Goal: Information Seeking & Learning: Check status

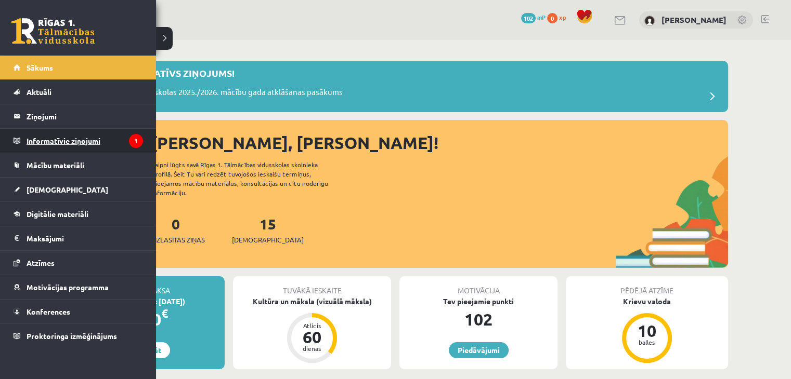
click at [57, 149] on legend "Informatīvie ziņojumi 1" at bounding box center [85, 141] width 116 height 24
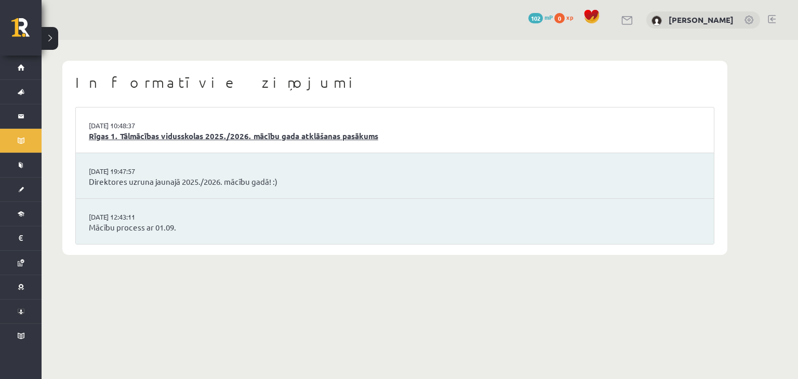
click at [242, 135] on link "Rīgas 1. Tālmācības vidusskolas 2025./2026. mācību gada atklāšanas pasākums" at bounding box center [395, 136] width 612 height 12
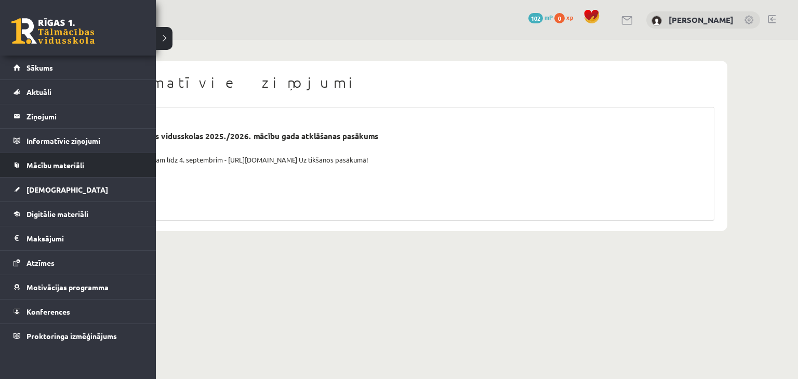
click at [62, 160] on link "Mācību materiāli" at bounding box center [78, 165] width 129 height 24
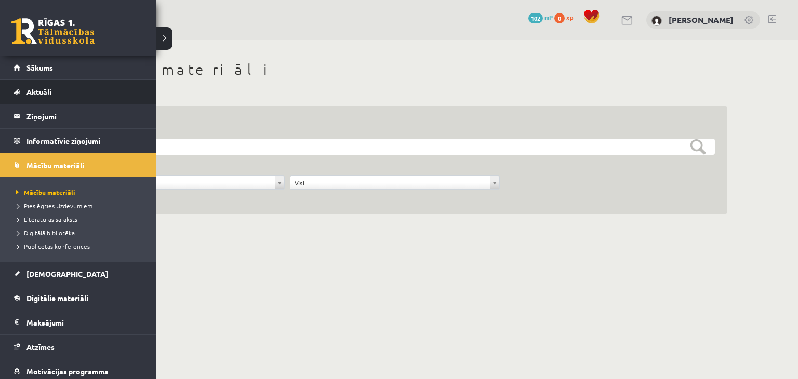
click at [49, 87] on link "Aktuāli" at bounding box center [78, 92] width 129 height 24
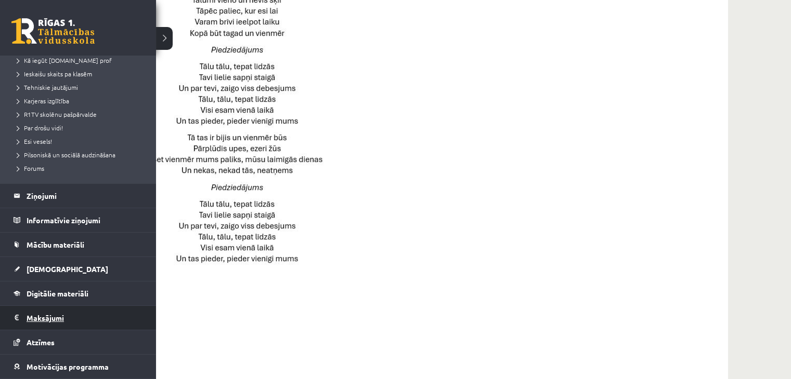
scroll to position [156, 0]
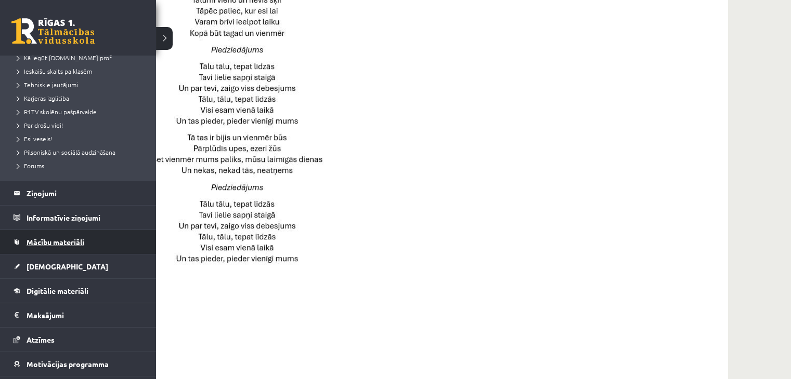
click at [42, 242] on span "Mācību materiāli" at bounding box center [56, 242] width 58 height 9
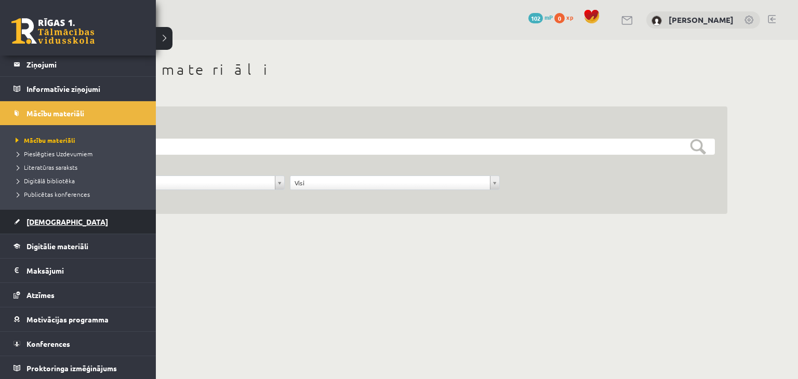
click at [42, 226] on link "[DEMOGRAPHIC_DATA]" at bounding box center [78, 222] width 129 height 24
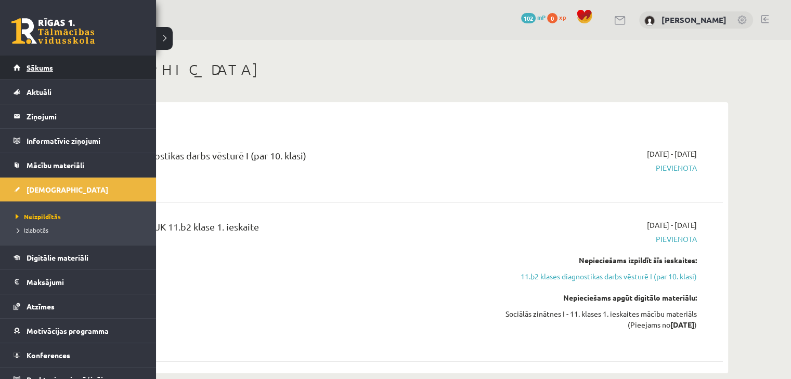
click at [71, 61] on link "Sākums" at bounding box center [78, 68] width 129 height 24
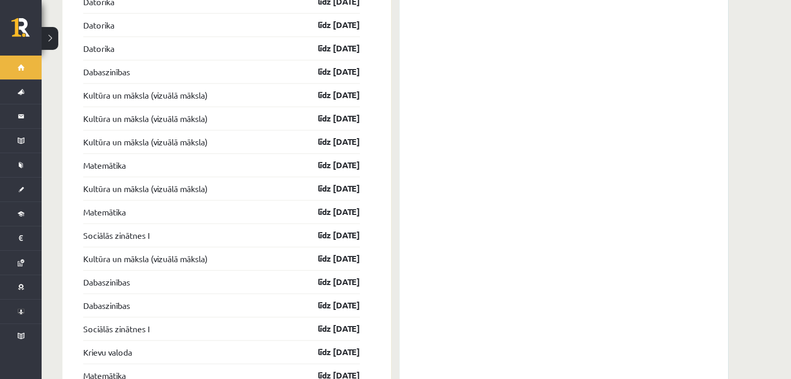
scroll to position [1425, 0]
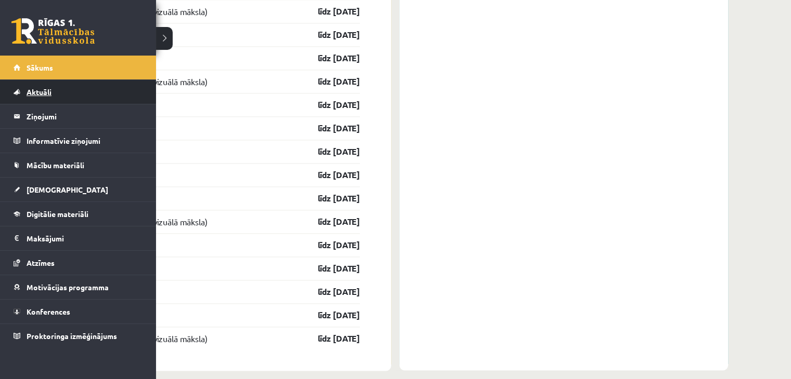
click at [32, 96] on link "Aktuāli" at bounding box center [78, 92] width 129 height 24
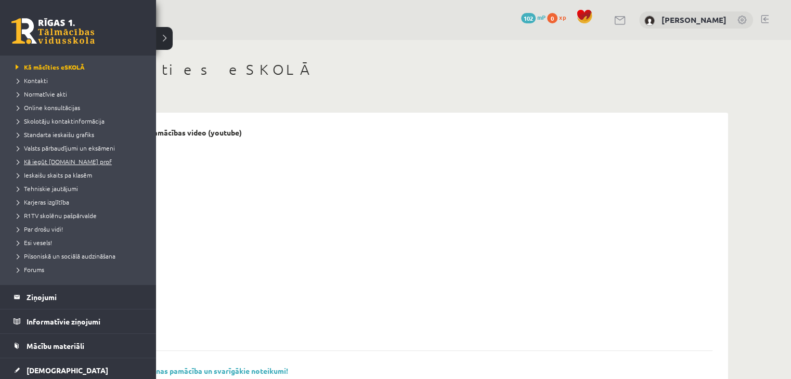
click at [46, 159] on span "Kā iegūt [DOMAIN_NAME] prof" at bounding box center [62, 161] width 99 height 8
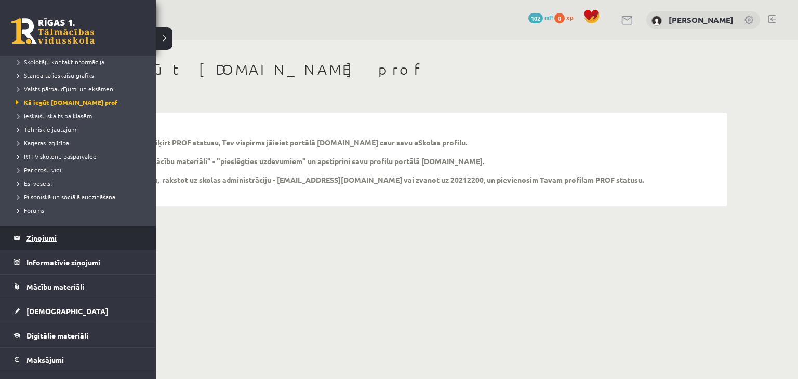
scroll to position [156, 0]
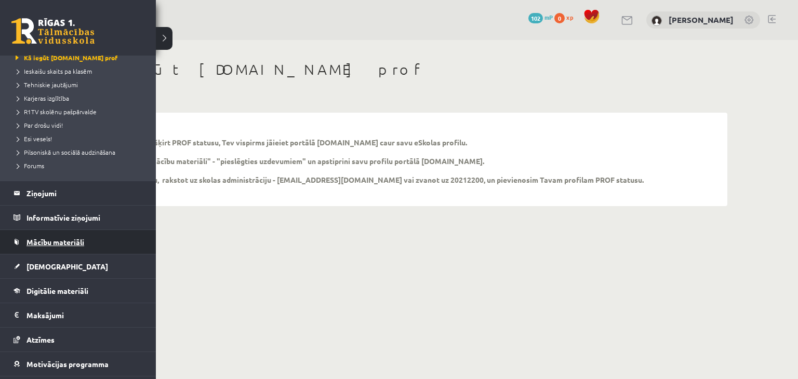
click at [36, 243] on span "Mācību materiāli" at bounding box center [56, 242] width 58 height 9
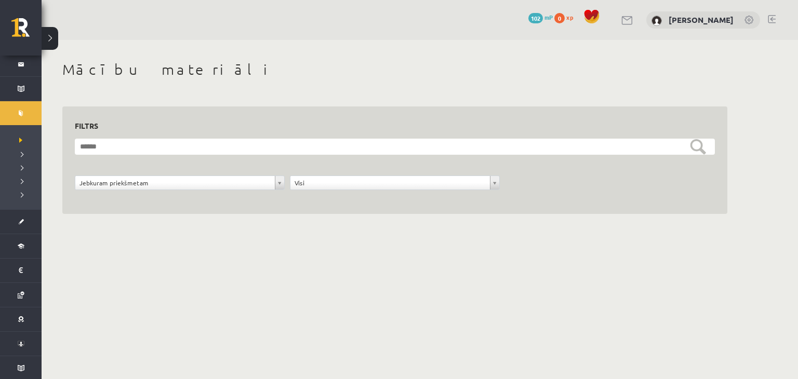
click at [762, 153] on div "**********" at bounding box center [420, 149] width 757 height 219
click at [92, 109] on div "**********" at bounding box center [394, 161] width 665 height 108
click at [85, 127] on h3 "Filtrs" at bounding box center [389, 126] width 628 height 14
click at [97, 194] on div "**********" at bounding box center [179, 186] width 215 height 20
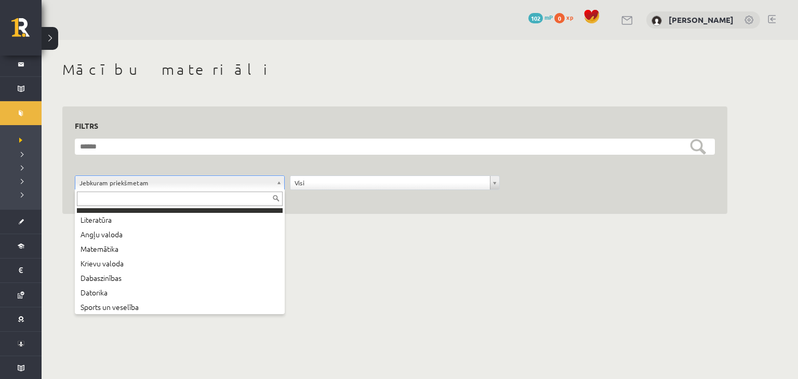
scroll to position [56, 0]
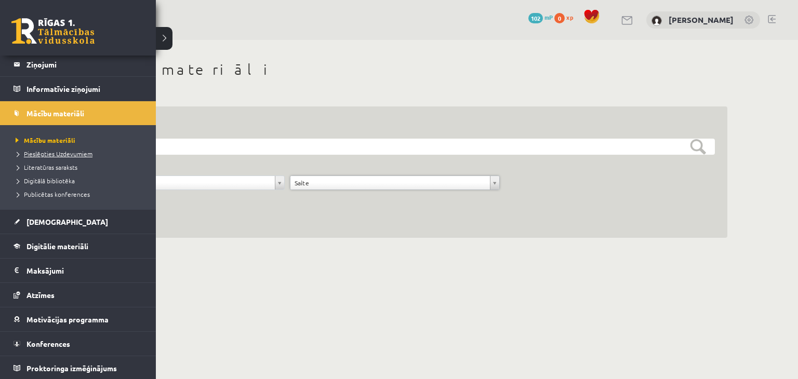
click at [42, 155] on span "Pieslēgties Uzdevumiem" at bounding box center [53, 154] width 80 height 8
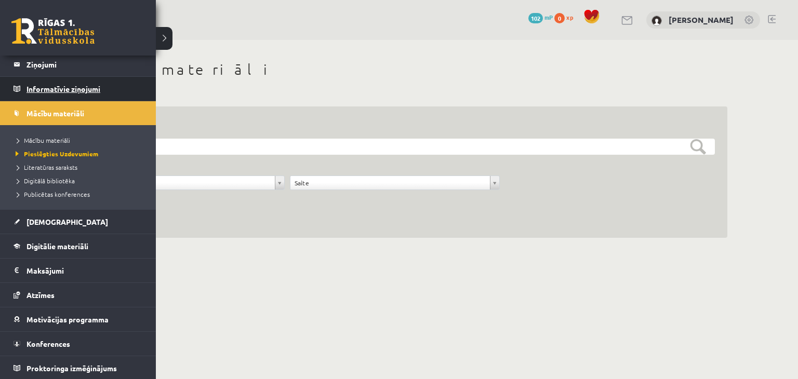
scroll to position [0, 0]
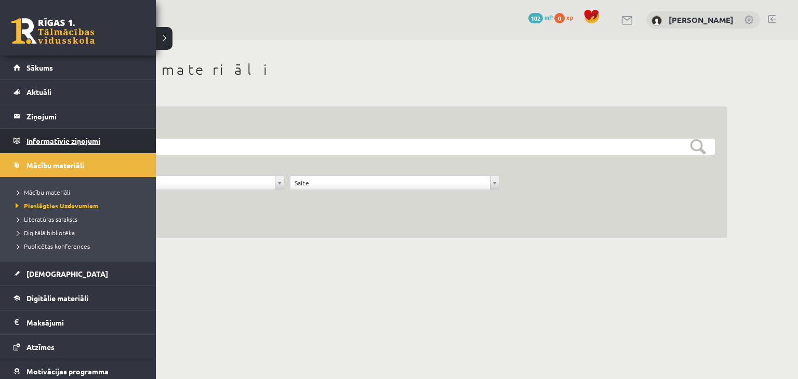
click at [58, 138] on legend "Informatīvie ziņojumi 0" at bounding box center [85, 141] width 116 height 24
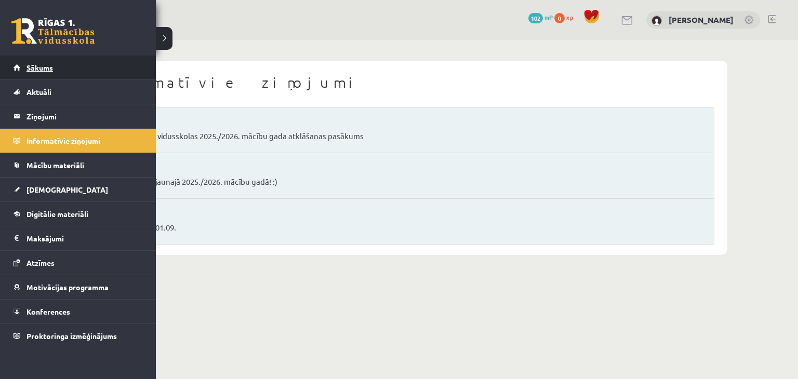
click at [25, 64] on link "Sākums" at bounding box center [78, 68] width 129 height 24
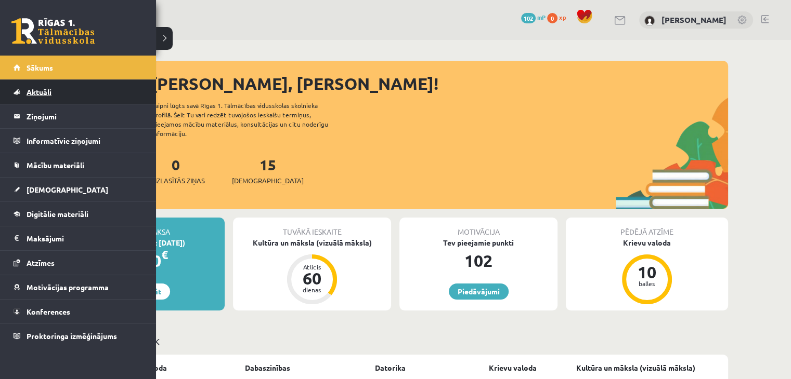
click at [34, 93] on span "Aktuāli" at bounding box center [39, 91] width 25 height 9
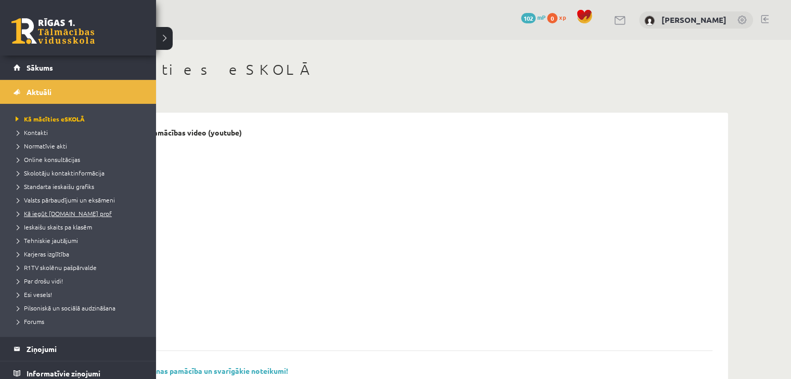
click at [61, 215] on span "Kā iegūt [DOMAIN_NAME] prof" at bounding box center [62, 213] width 99 height 8
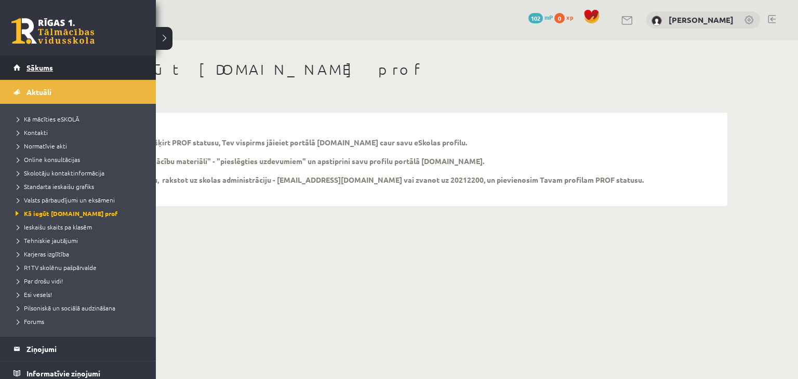
click at [57, 60] on link "Sākums" at bounding box center [78, 68] width 129 height 24
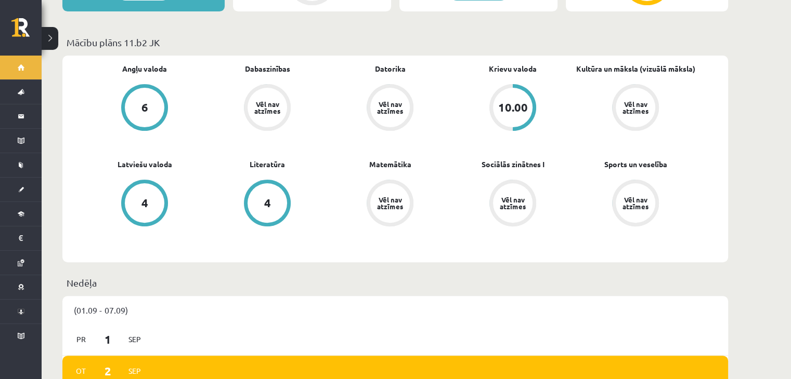
scroll to position [312, 0]
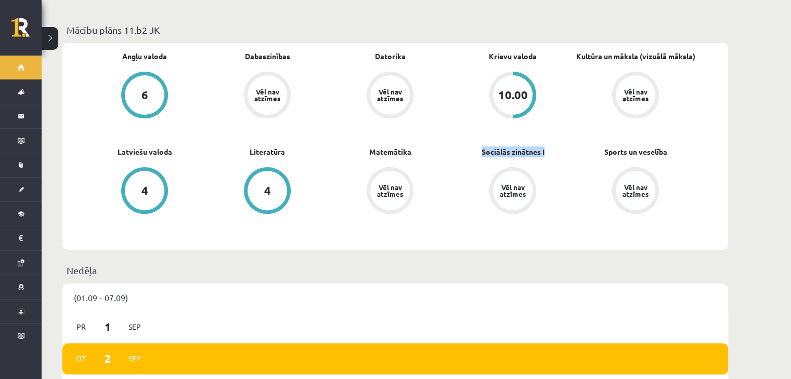
drag, startPoint x: 471, startPoint y: 139, endPoint x: 547, endPoint y: 137, distance: 76.4
click at [547, 137] on div "Angļu valoda 6 Dabaszinības Vēl nav atzīmes [GEOGRAPHIC_DATA] Vēl nav atzīmes K…" at bounding box center [389, 146] width 613 height 191
drag, startPoint x: 533, startPoint y: 141, endPoint x: 514, endPoint y: 144, distance: 19.5
click at [514, 147] on link "Sociālās zinātnes I" at bounding box center [512, 152] width 63 height 11
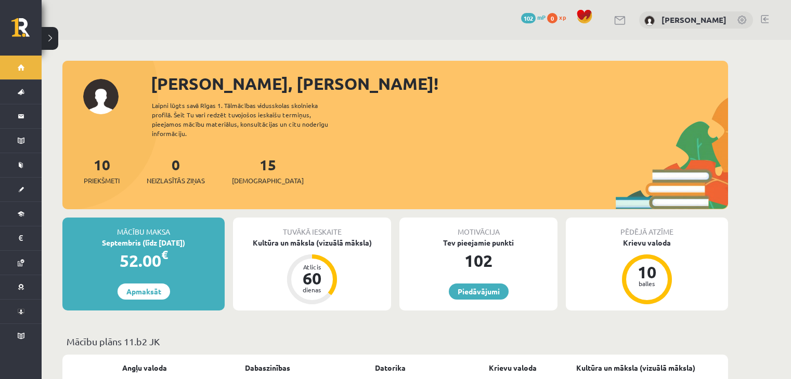
scroll to position [312, 0]
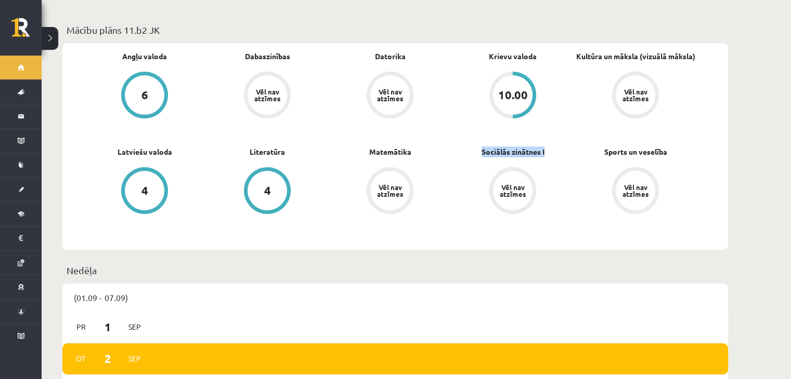
drag, startPoint x: 476, startPoint y: 149, endPoint x: 546, endPoint y: 138, distance: 70.9
click at [546, 147] on div "Sociālās zinātnes I Vēl nav atzīmes" at bounding box center [512, 182] width 123 height 70
copy link "Sociālās zinātnes I"
click at [479, 232] on div "Angļu valoda 6 Dabaszinības Vēl nav atzīmes Datorika Vēl nav atzīmes Krievu val…" at bounding box center [389, 146] width 613 height 191
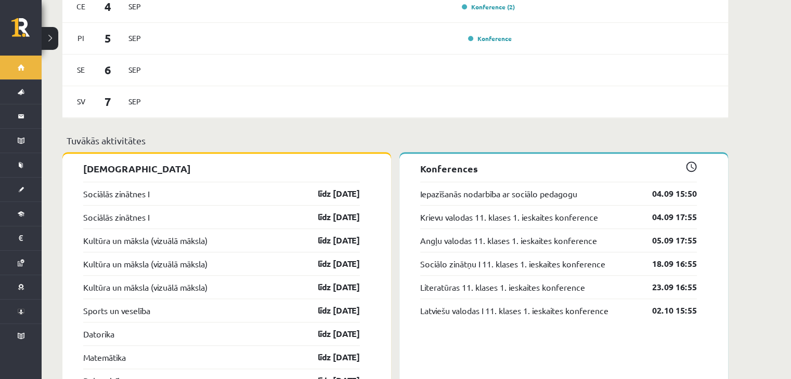
scroll to position [832, 0]
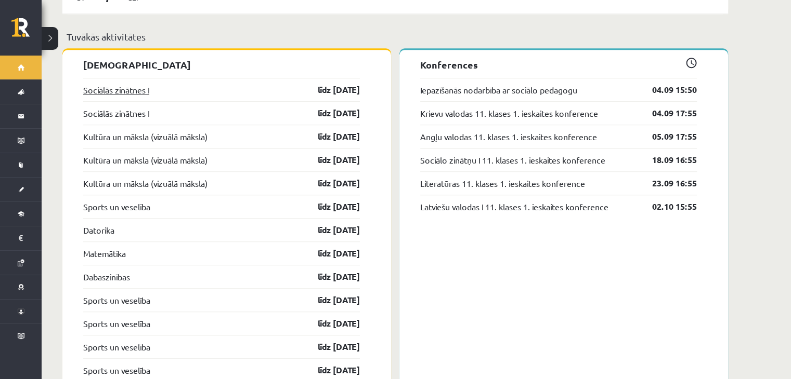
click at [132, 84] on link "Sociālās zinātnes I" at bounding box center [116, 90] width 66 height 12
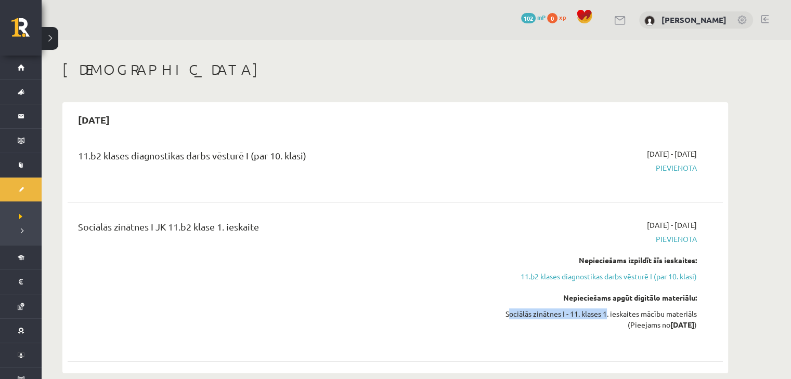
drag, startPoint x: 502, startPoint y: 313, endPoint x: 602, endPoint y: 314, distance: 100.3
click at [602, 314] on div "Sociālās zinātnes I - 11. klases 1. ieskaites mācību materiāls (Pieejams no 202…" at bounding box center [599, 320] width 196 height 22
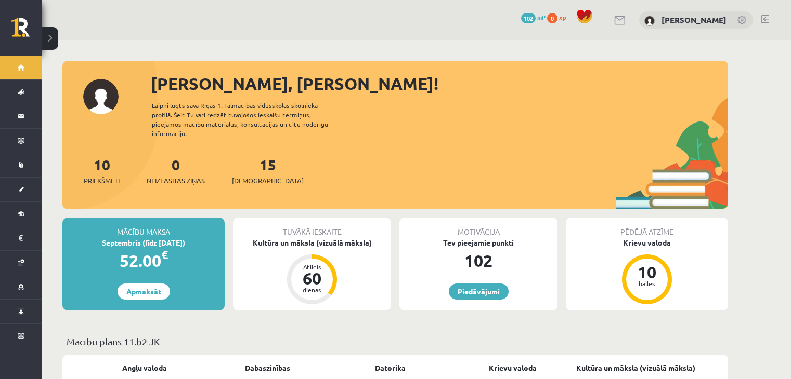
scroll to position [832, 0]
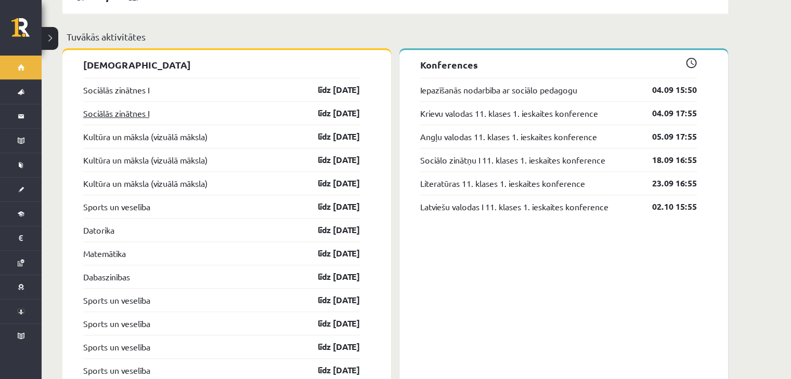
click at [139, 107] on link "Sociālās zinātnes I" at bounding box center [116, 113] width 66 height 12
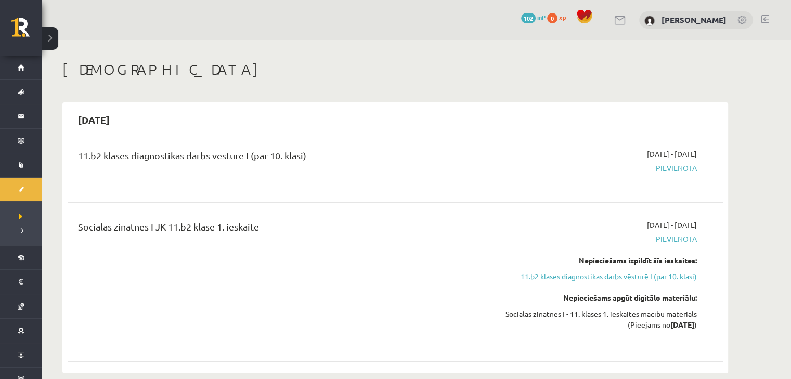
drag, startPoint x: 131, startPoint y: 156, endPoint x: 310, endPoint y: 146, distance: 179.6
click at [310, 146] on div "11.b2 klases diagnostikas darbs vēsturē I (par 10. klasi) [DATE] - [DATE] [GEOG…" at bounding box center [395, 167] width 655 height 58
copy div "diagnostikas darbs vēsturē I (par 10. klasi)"
click at [348, 136] on div "[DATE] 11.b2 klases diagnostikas darbs vēsturē I (par 10. klasi) [DATE] - [DATE…" at bounding box center [394, 237] width 665 height 271
drag, startPoint x: 135, startPoint y: 152, endPoint x: 179, endPoint y: 153, distance: 44.2
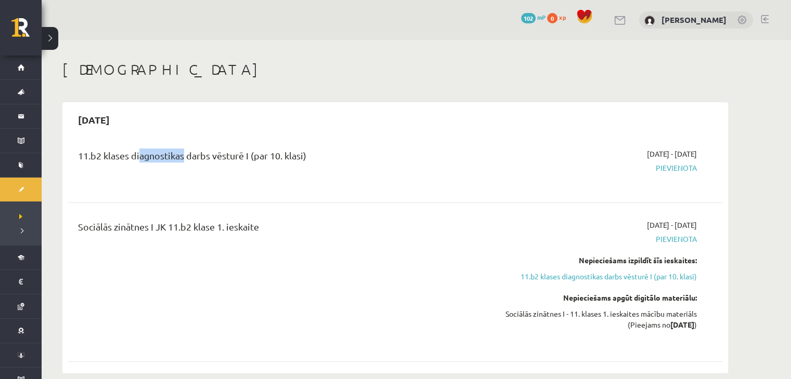
click at [179, 153] on div "11.b2 klases diagnostikas darbs vēsturē I (par 10. klasi)" at bounding box center [281, 158] width 407 height 19
click at [130, 149] on div "11.b2 klases diagnostikas darbs vēsturē I (par 10. klasi)" at bounding box center [281, 158] width 407 height 19
drag, startPoint x: 132, startPoint y: 150, endPoint x: 253, endPoint y: 149, distance: 120.6
click at [253, 149] on div "11.b2 klases diagnostikas darbs vēsturē I (par 10. klasi)" at bounding box center [281, 158] width 407 height 19
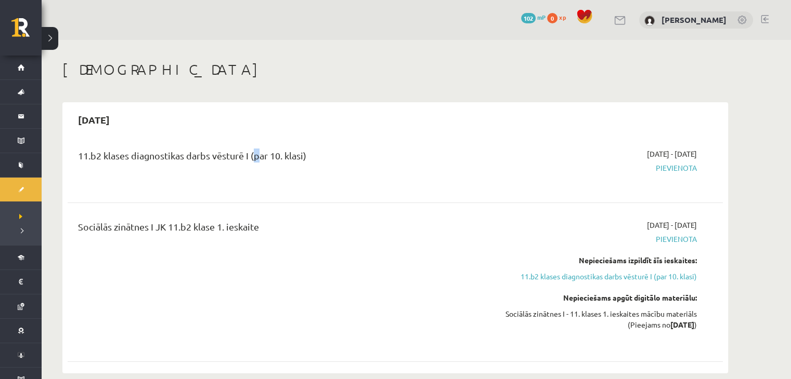
click at [253, 149] on div "11.b2 klases diagnostikas darbs vēsturē I (par 10. klasi)" at bounding box center [281, 158] width 407 height 19
click at [158, 148] on div "11.b2 klases diagnostikas darbs vēsturē I (par 10. klasi) [DATE] - [DATE] [GEOG…" at bounding box center [395, 167] width 655 height 58
click at [210, 156] on div "11.b2 klases diagnostikas darbs vēsturē I (par 10. klasi)" at bounding box center [281, 158] width 407 height 19
click at [267, 208] on div "11.b2 klases diagnostikas darbs vēsturē I (par 10. klasi) [DATE] - [DATE] [GEOG…" at bounding box center [395, 253] width 655 height 230
click at [167, 149] on div "11.b2 klases diagnostikas darbs vēsturē I (par 10. klasi)" at bounding box center [281, 167] width 423 height 37
